Goal: Information Seeking & Learning: Find specific fact

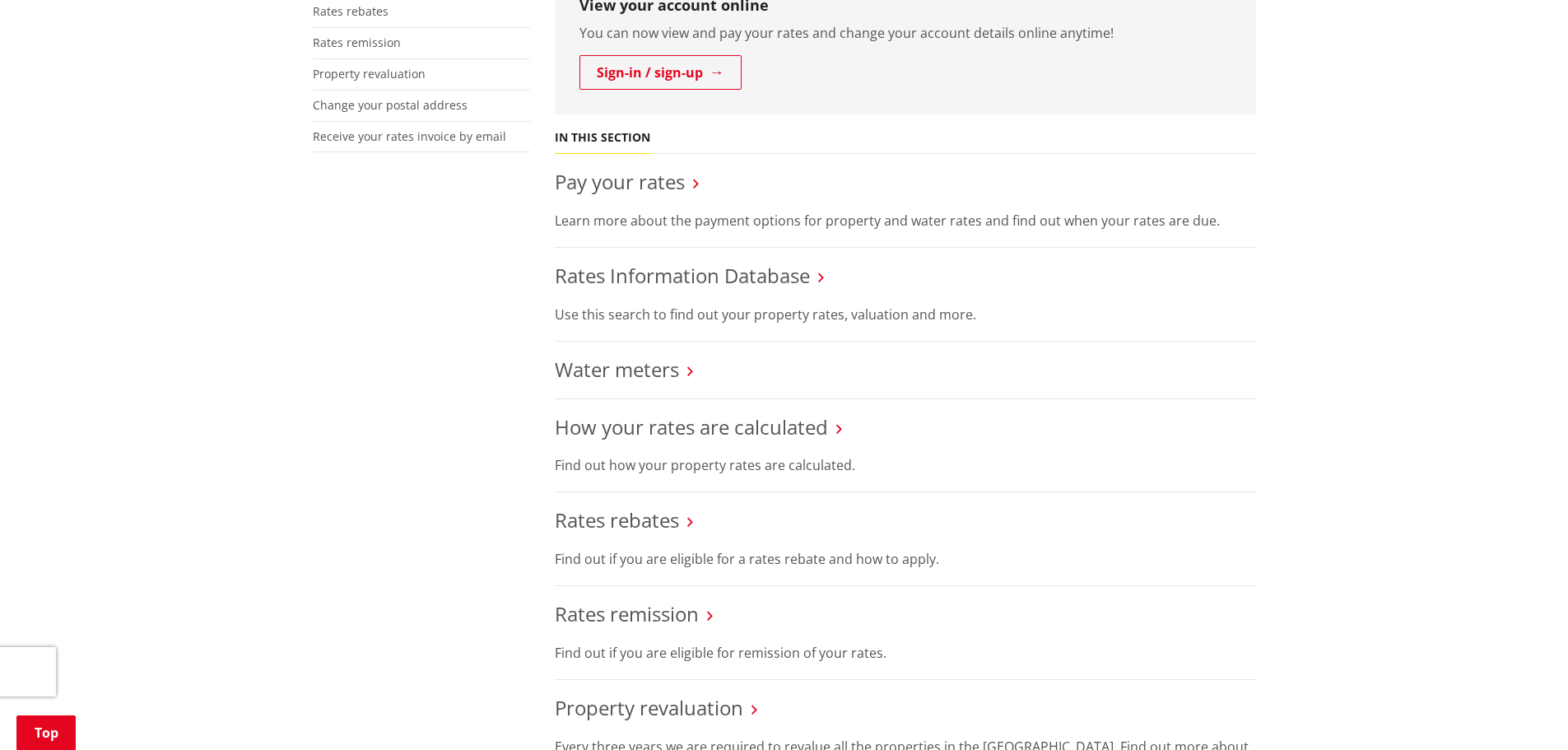
scroll to position [494, 0]
click at [619, 271] on link "Rates Information Database" at bounding box center [682, 274] width 255 height 27
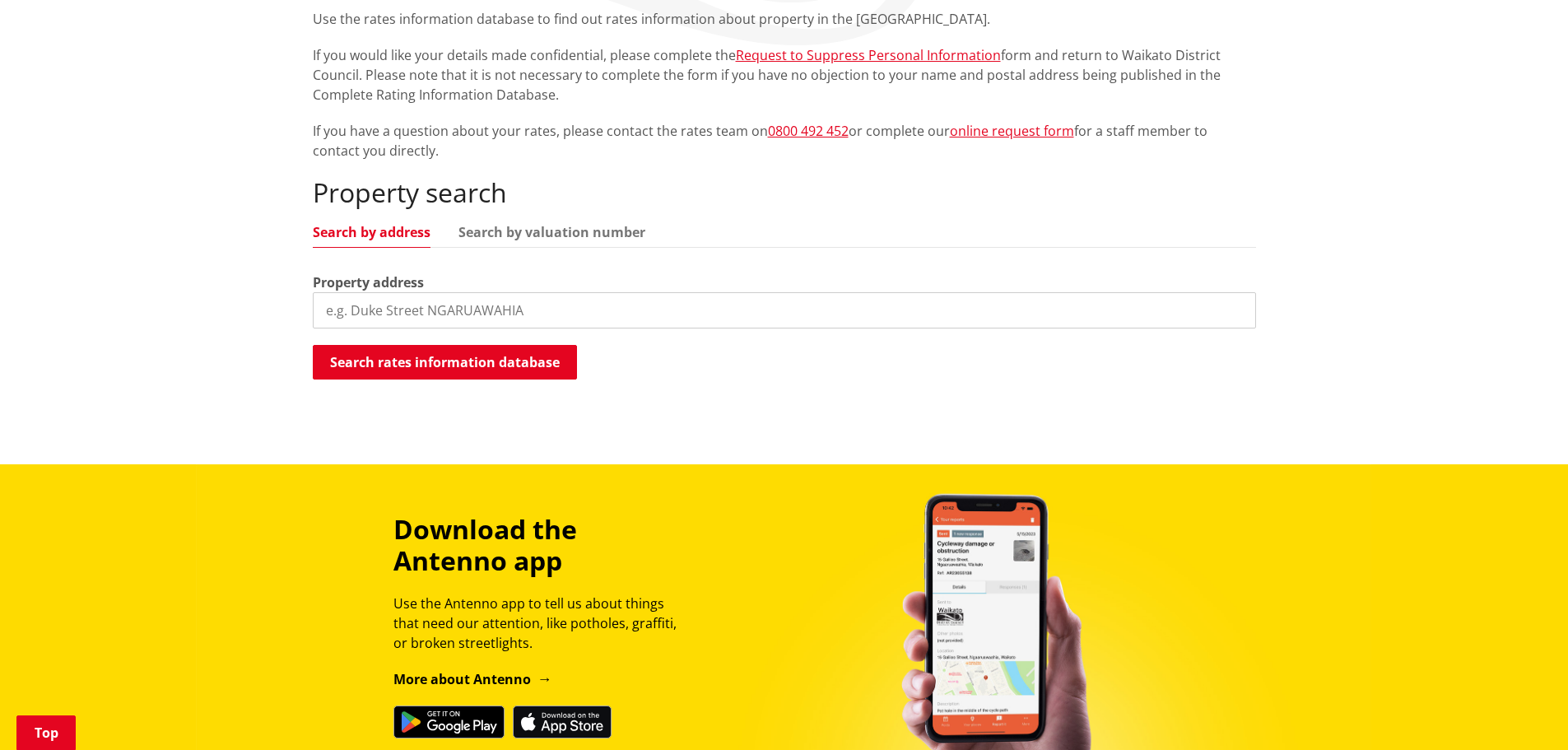
scroll to position [330, 0]
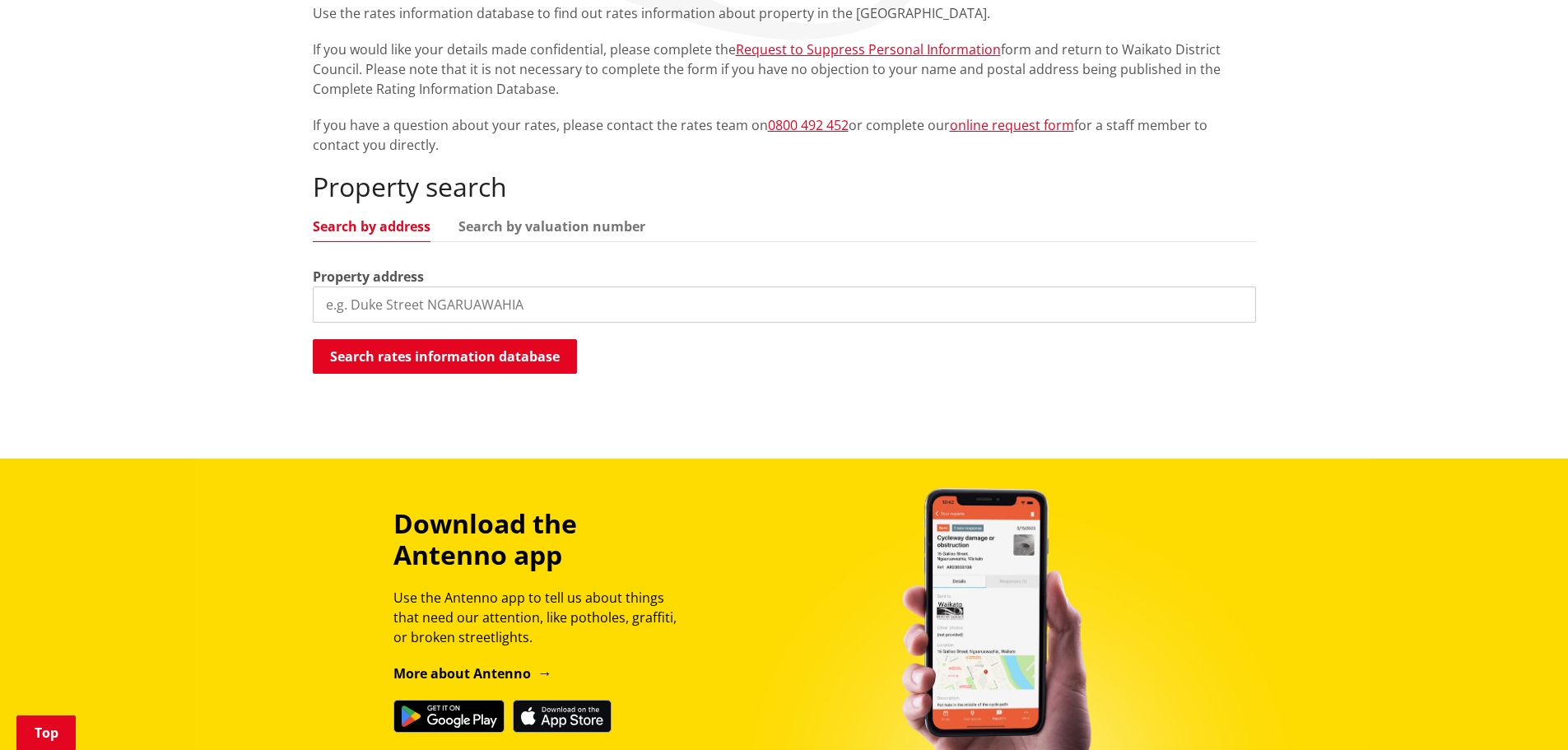
click at [392, 306] on input "search" at bounding box center [784, 304] width 943 height 36
click at [497, 353] on button "Search rates information database" at bounding box center [445, 356] width 265 height 35
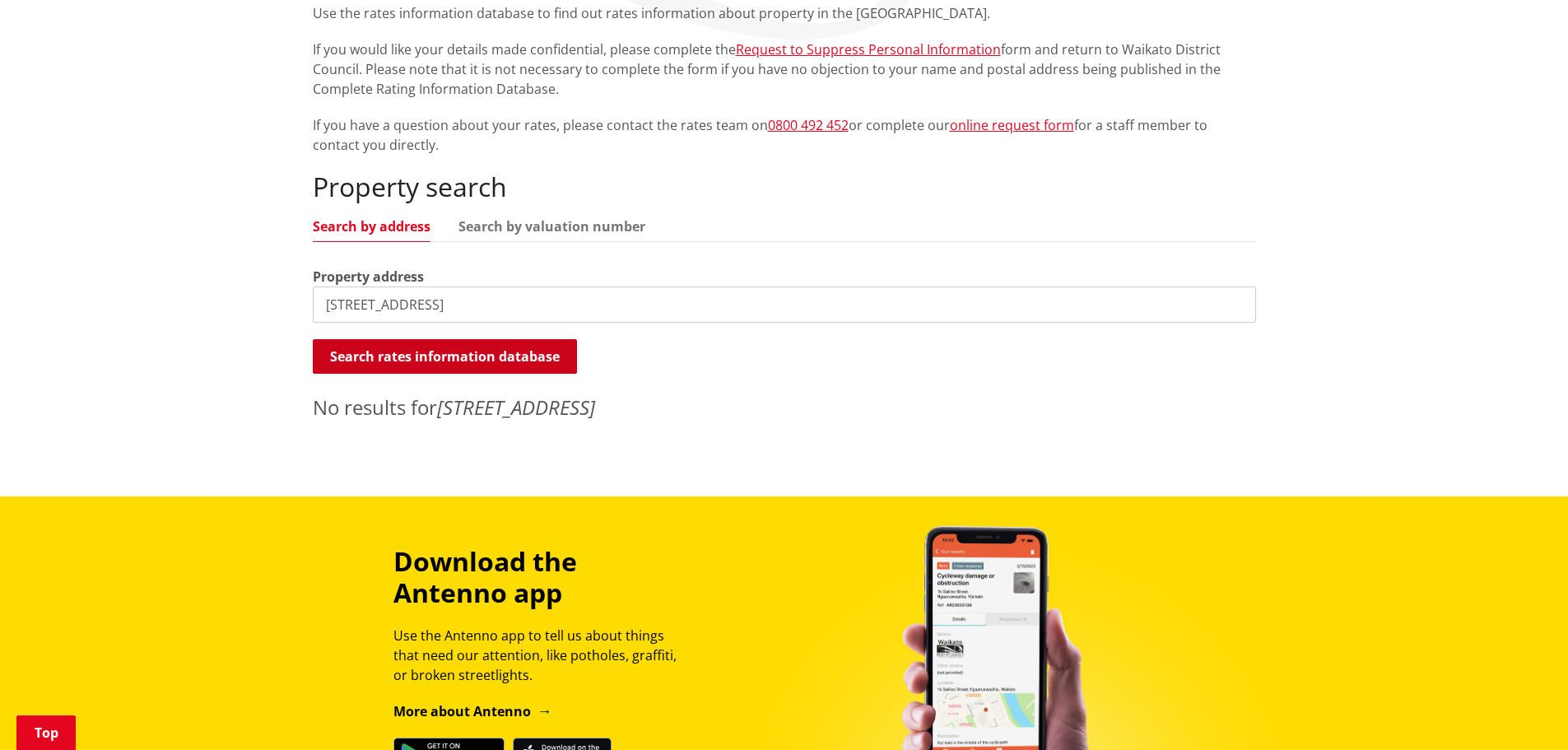
click at [429, 357] on button "Search rates information database" at bounding box center [445, 356] width 265 height 35
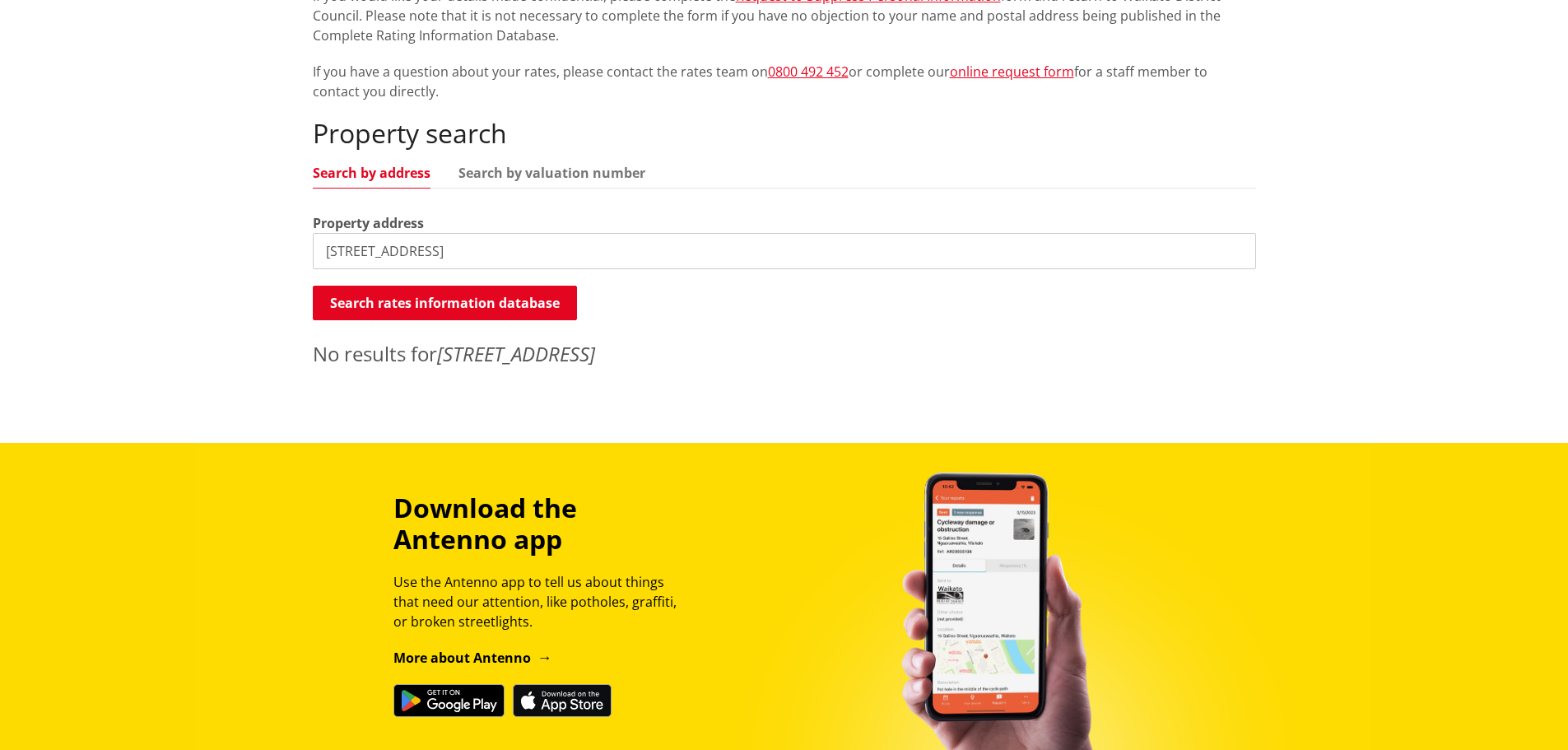
scroll to position [91, 0]
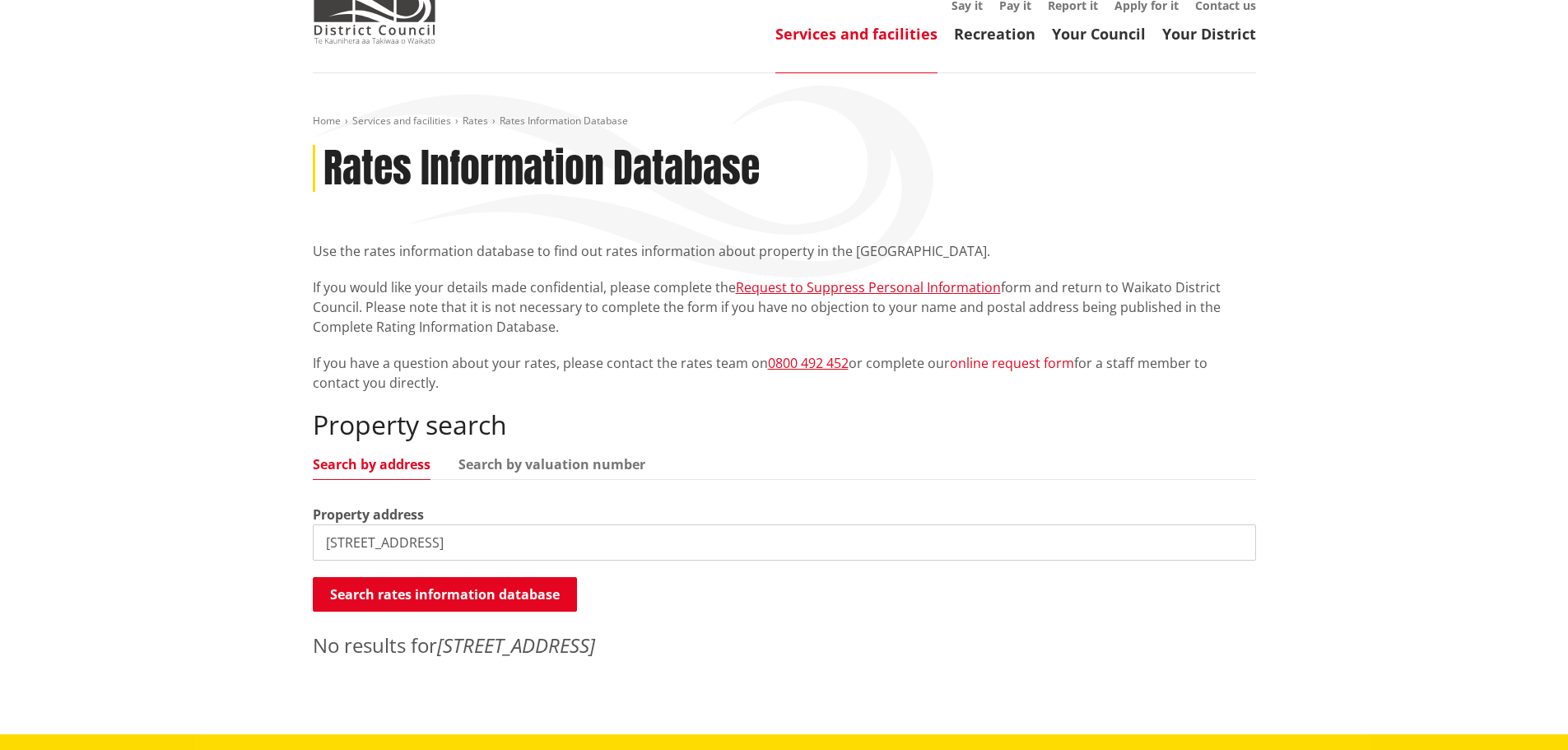
click at [1030, 359] on link "online request form" at bounding box center [1012, 363] width 124 height 18
click at [517, 543] on input "39A Jellicoe Avenue, Tuakau" at bounding box center [784, 542] width 943 height 36
type input "39A Jellicoe Avenue"
click at [504, 598] on button "Search rates information database" at bounding box center [445, 594] width 265 height 35
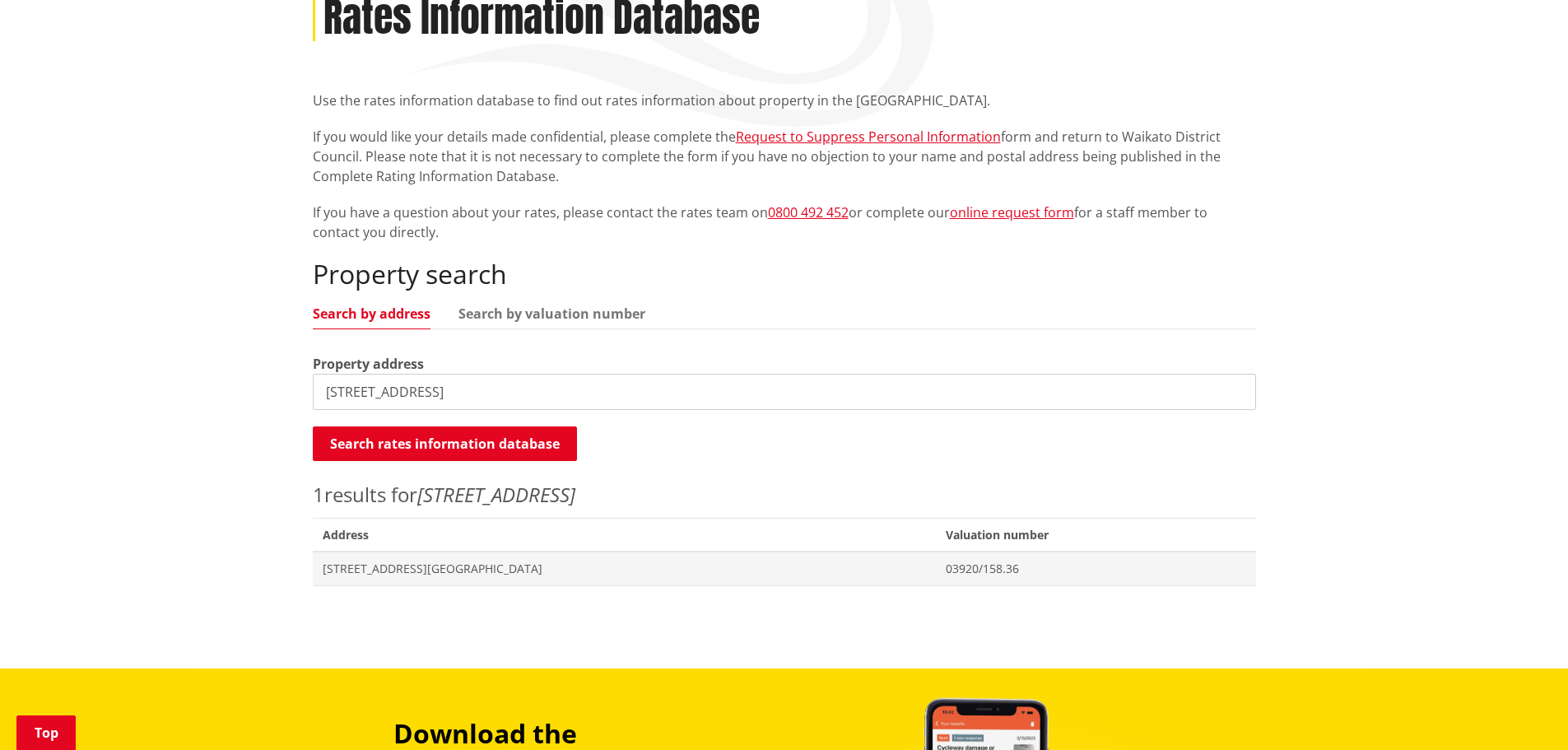
scroll to position [256, 0]
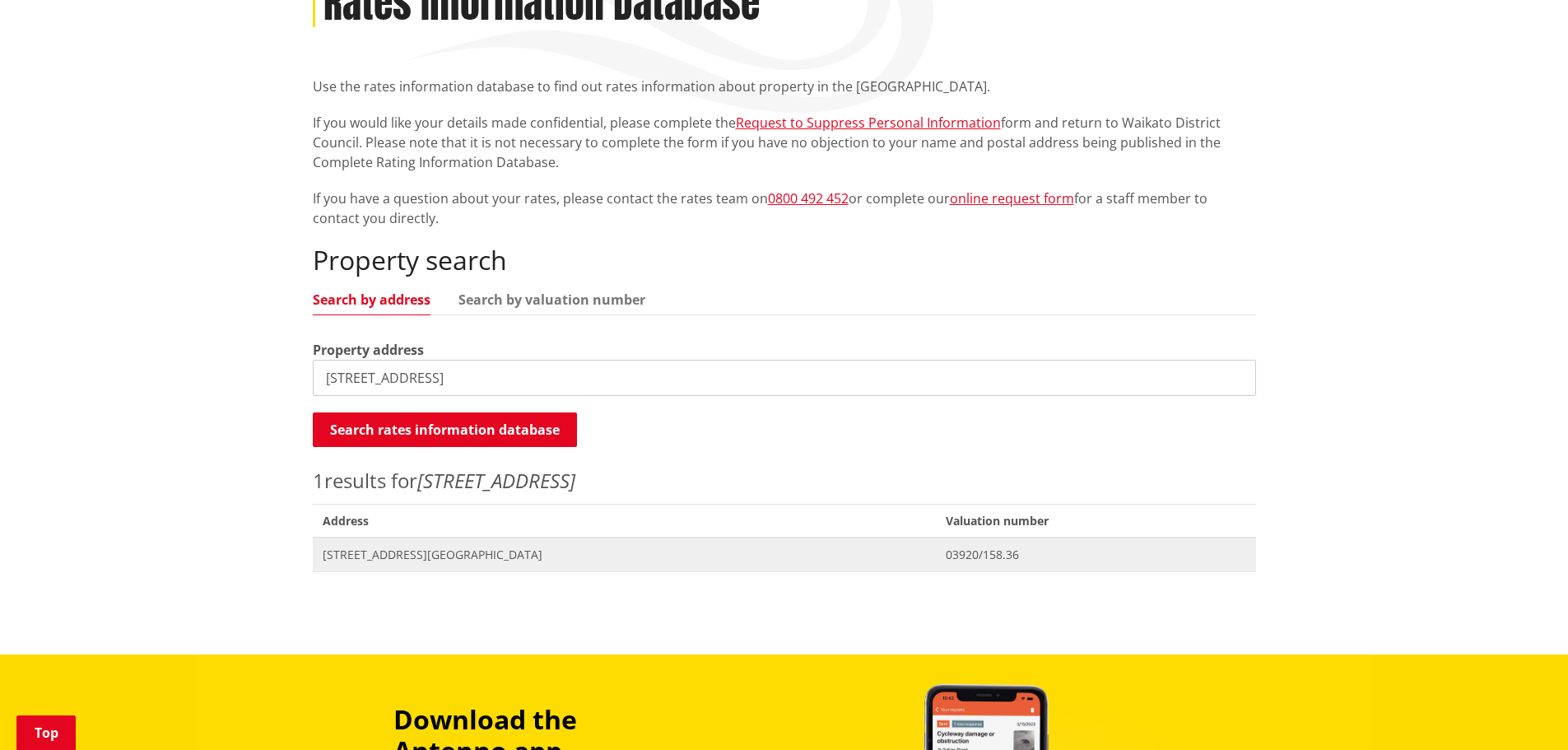
click at [422, 554] on span "39A Jellicoe Avenue TUAKAU" at bounding box center [625, 555] width 604 height 16
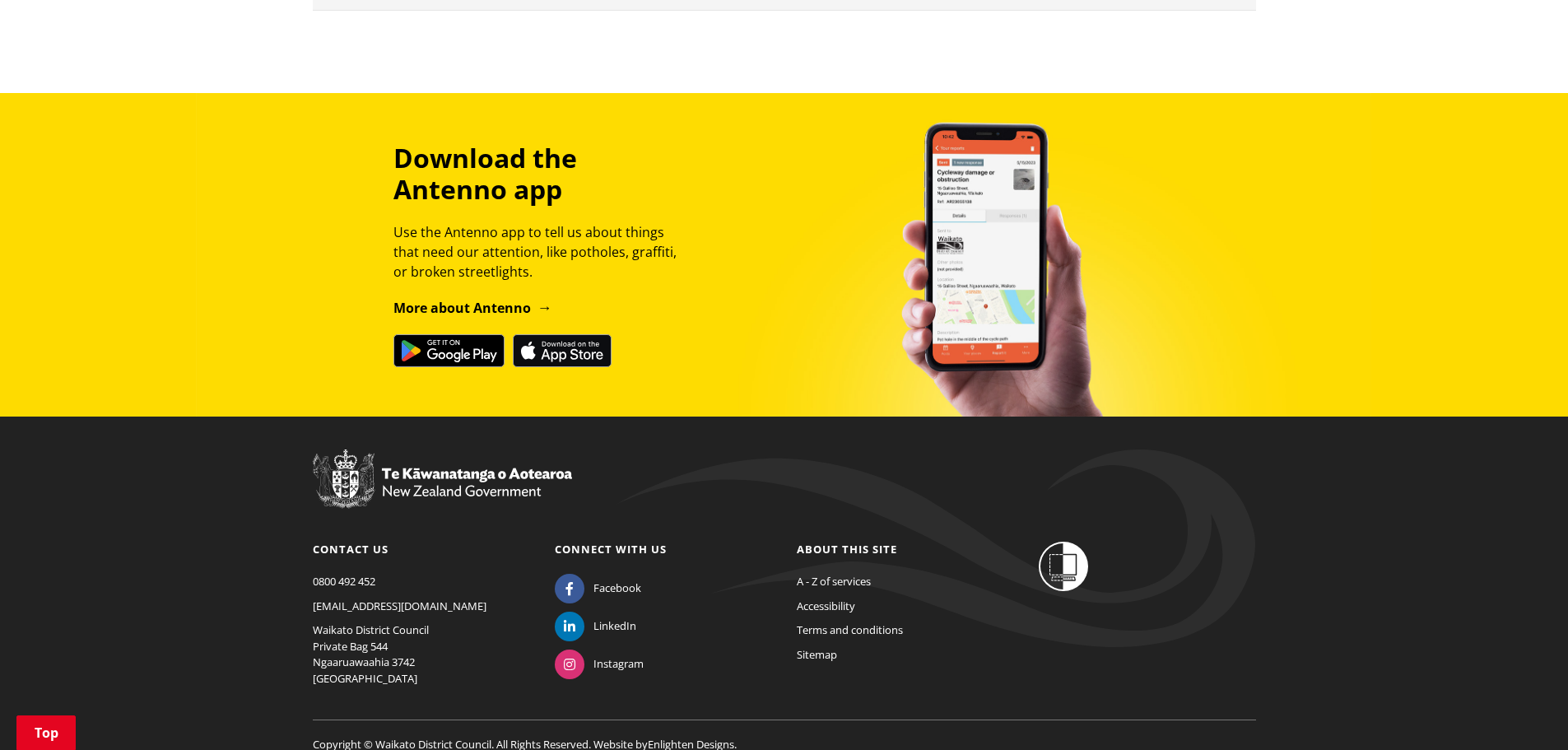
scroll to position [887, 0]
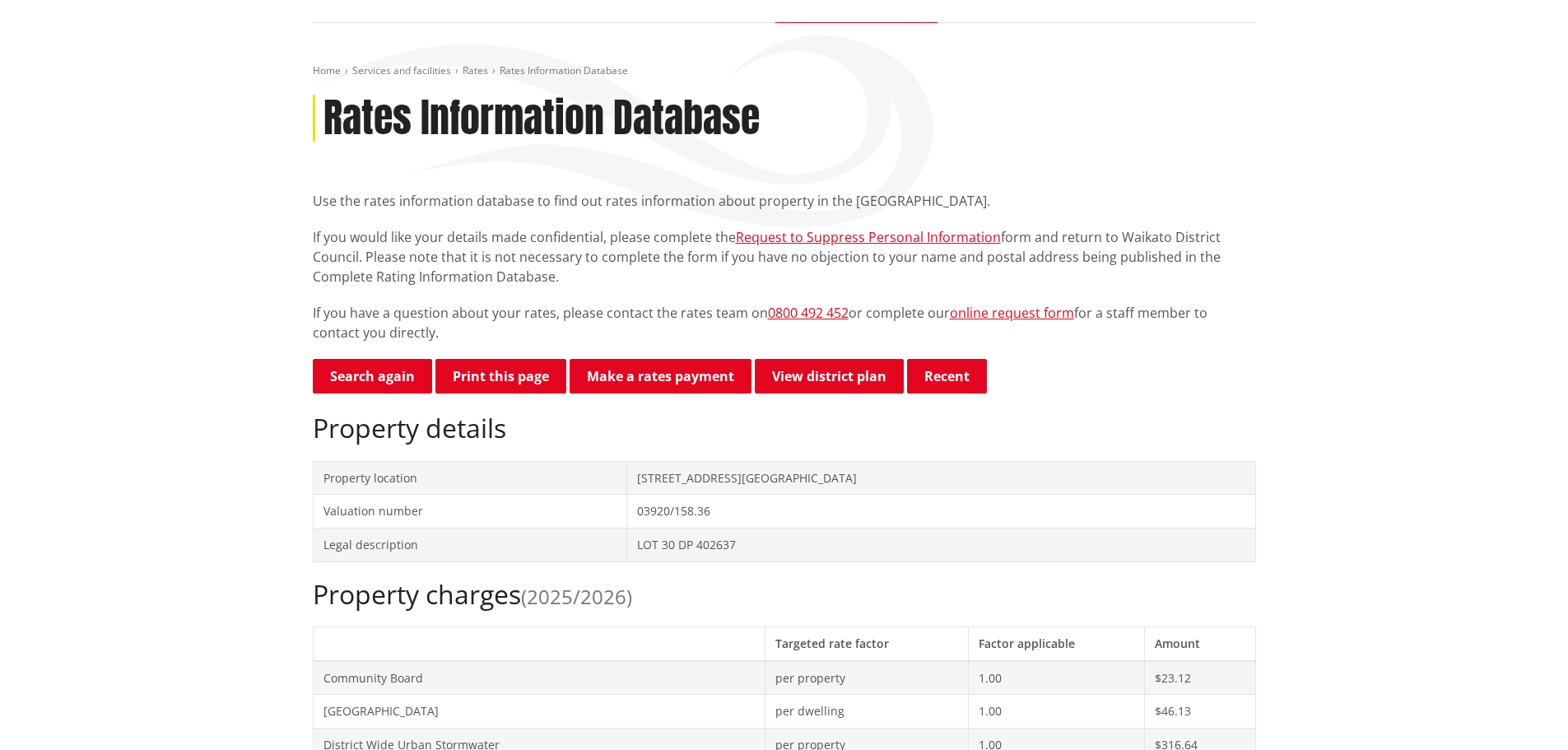
scroll to position [142, 0]
drag, startPoint x: 862, startPoint y: 476, endPoint x: 806, endPoint y: 476, distance: 56.0
click at [806, 476] on td "39A Jellicoe Avenue TUAKAU" at bounding box center [941, 477] width 628 height 34
click at [861, 475] on td "39A Jellicoe Avenue TUAKAU" at bounding box center [941, 477] width 628 height 34
drag, startPoint x: 859, startPoint y: 474, endPoint x: 703, endPoint y: 479, distance: 156.1
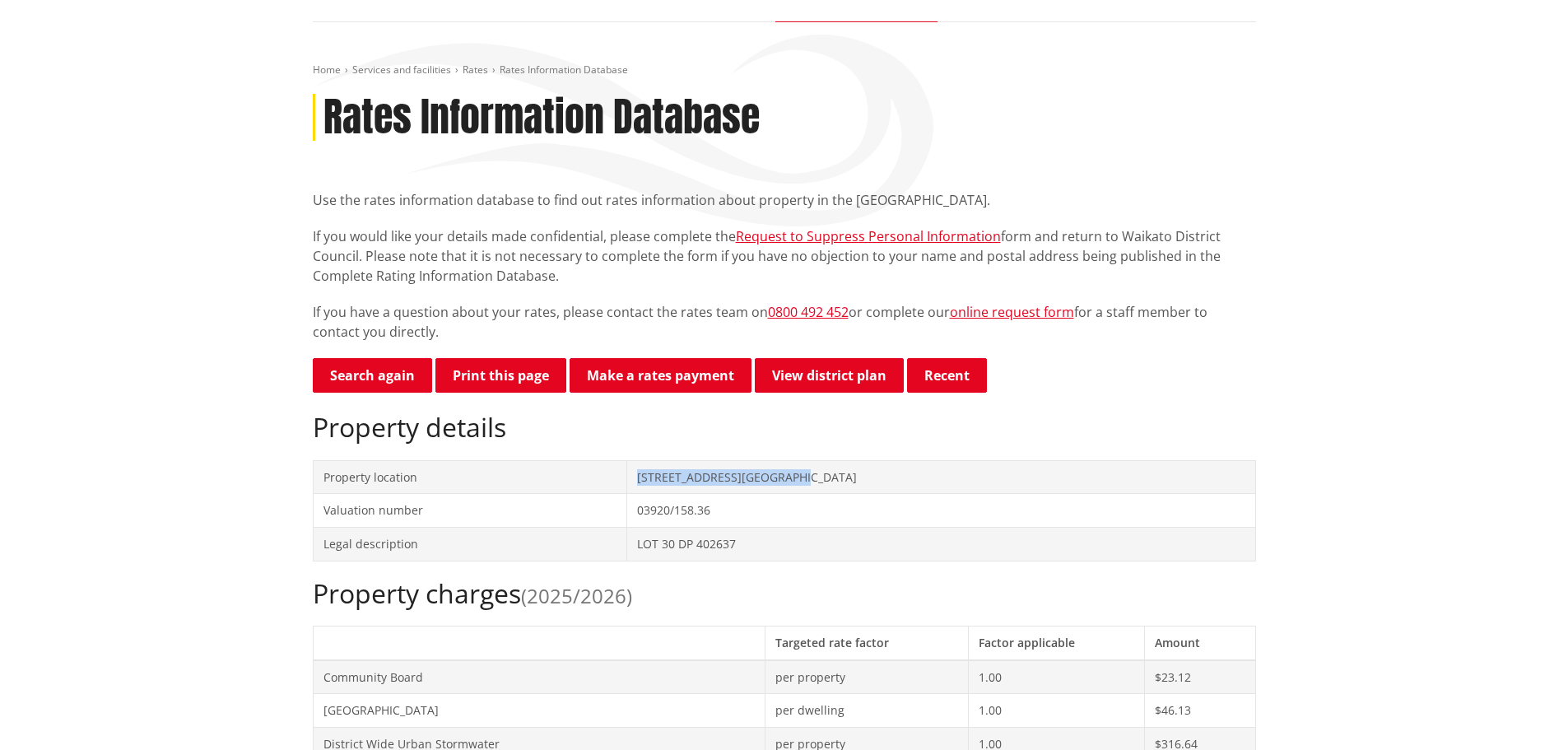
click at [703, 479] on td "39A Jellicoe Avenue TUAKAU" at bounding box center [941, 477] width 628 height 34
copy td "39A Jellicoe Avenue TUAKAU"
drag, startPoint x: 818, startPoint y: 545, endPoint x: 799, endPoint y: 549, distance: 19.4
click at [818, 545] on td "LOT 30 DP 402637" at bounding box center [941, 544] width 628 height 34
drag, startPoint x: 811, startPoint y: 540, endPoint x: 708, endPoint y: 541, distance: 103.0
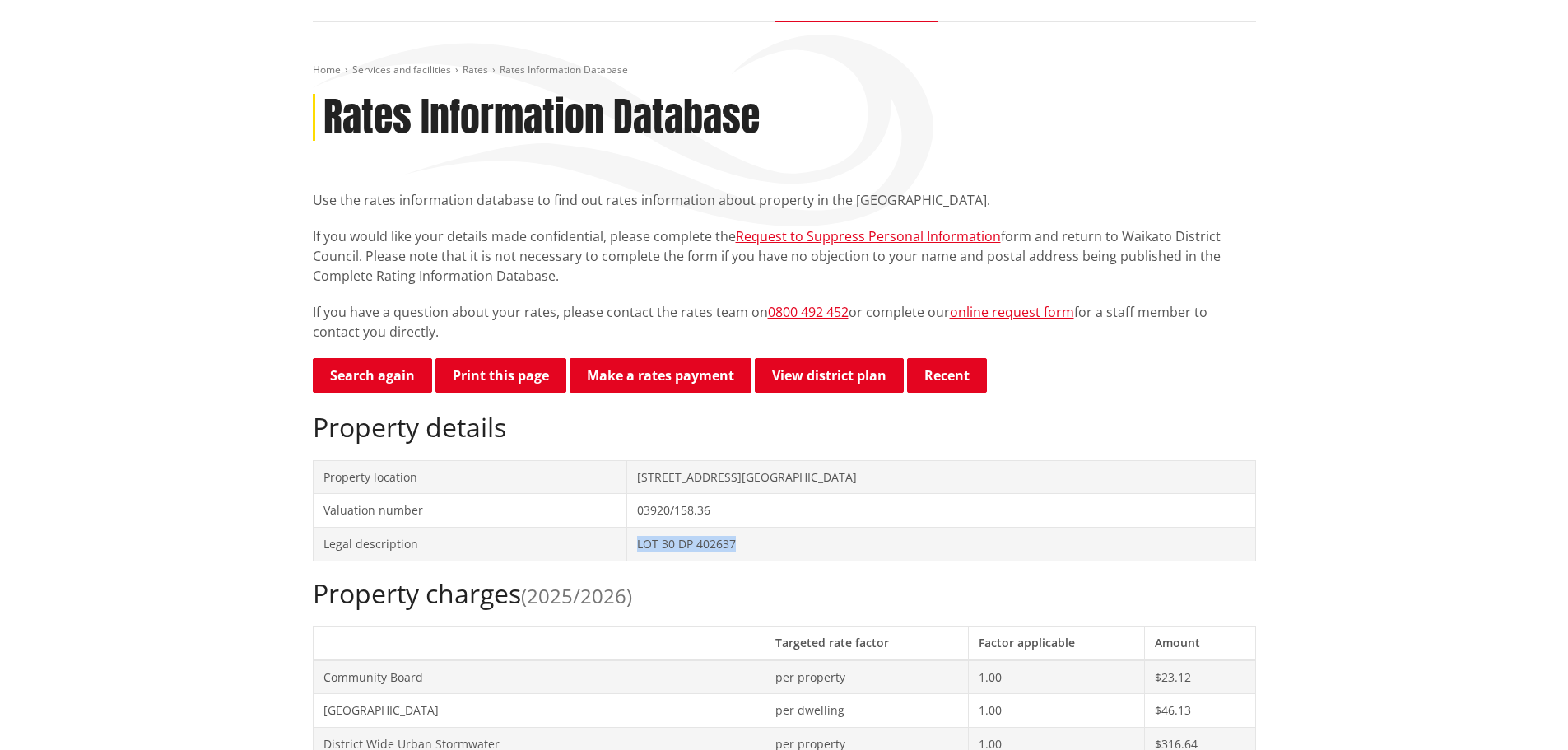
click at [708, 541] on td "LOT 30 DP 402637" at bounding box center [941, 544] width 628 height 34
copy td "LOT 30 DP 402637"
click at [782, 515] on td "03920/158.36" at bounding box center [941, 511] width 628 height 34
drag, startPoint x: 783, startPoint y: 508, endPoint x: 707, endPoint y: 517, distance: 76.5
click at [707, 517] on td "03920/158.36" at bounding box center [941, 511] width 628 height 34
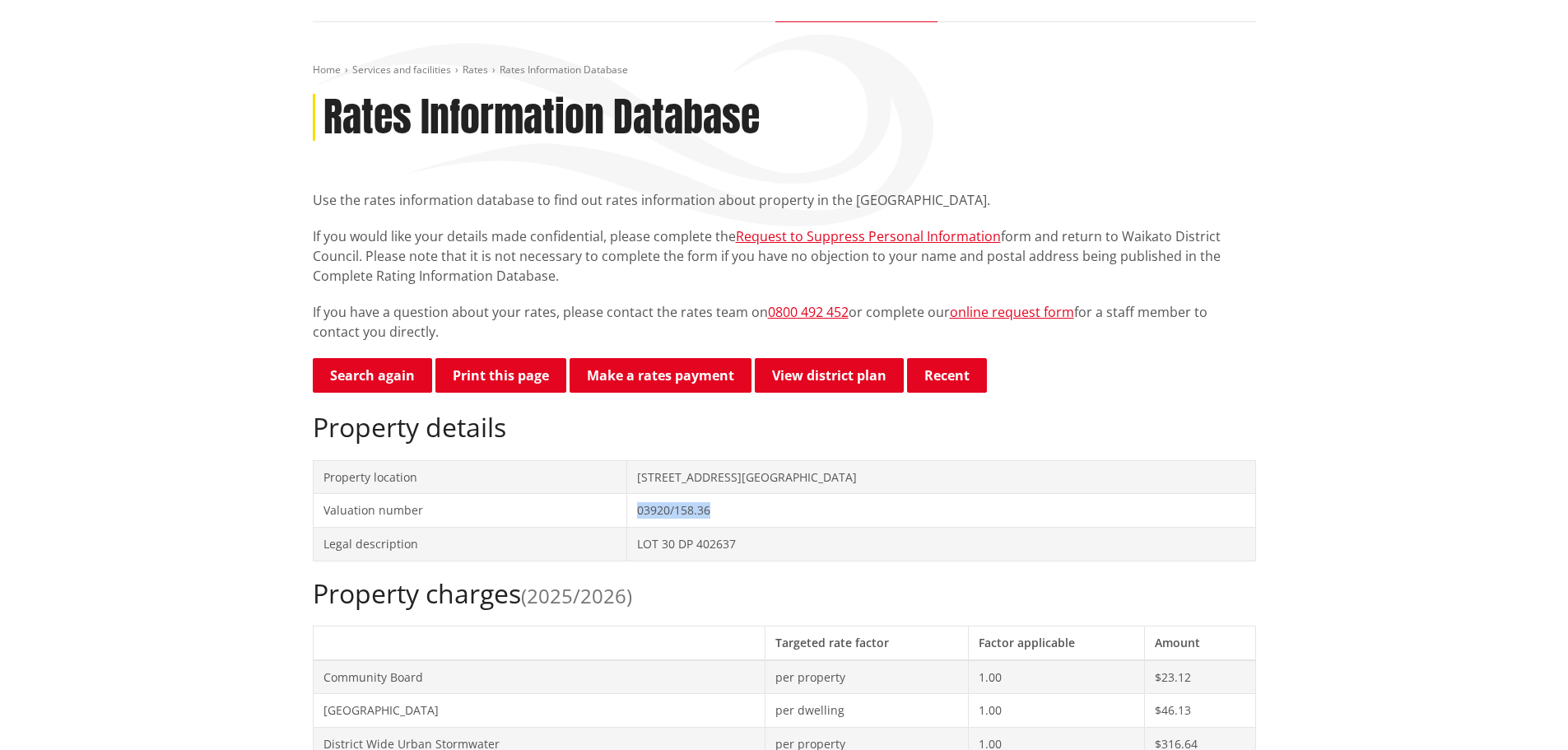
copy td "03920/158.36"
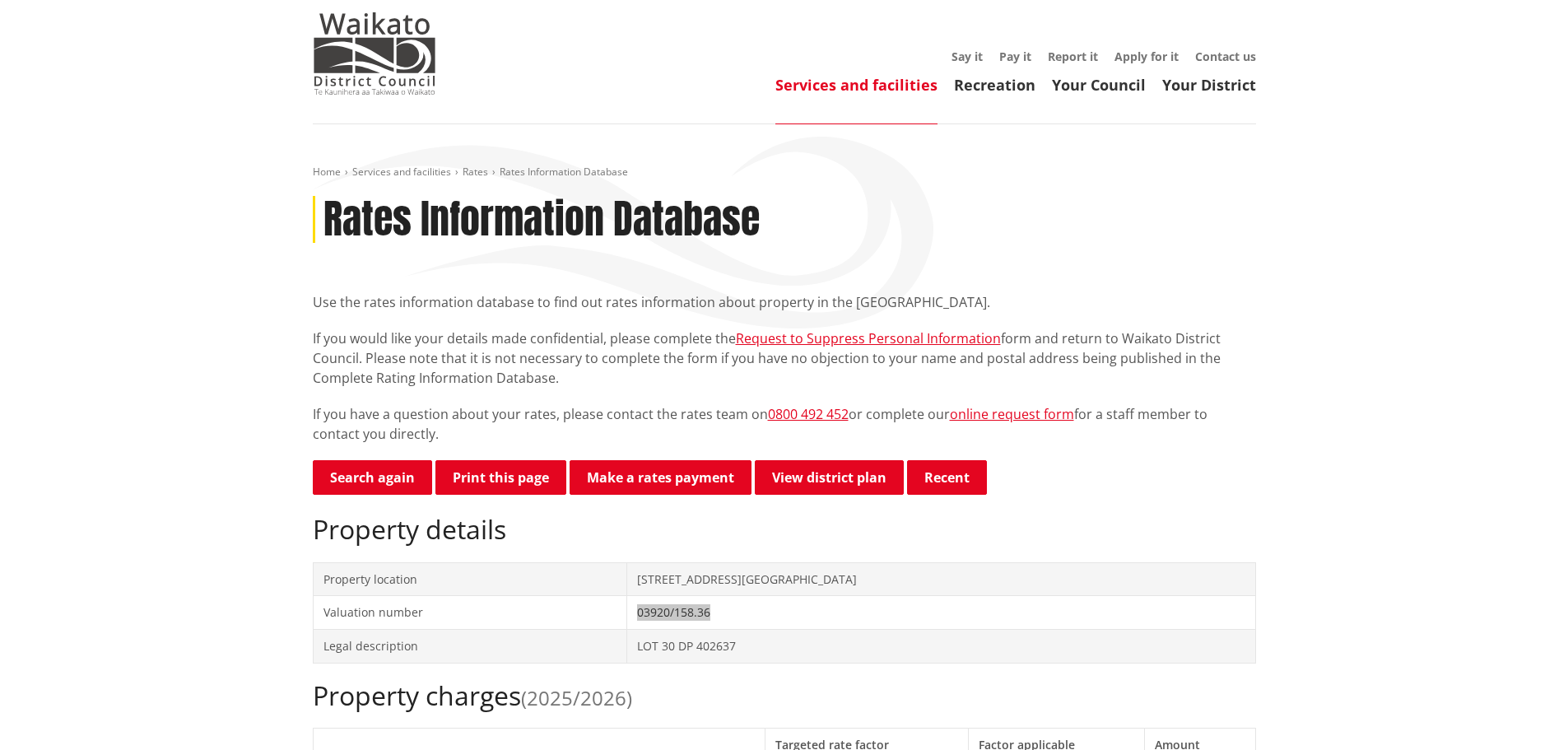
scroll to position [0, 0]
